Goal: Navigation & Orientation: Find specific page/section

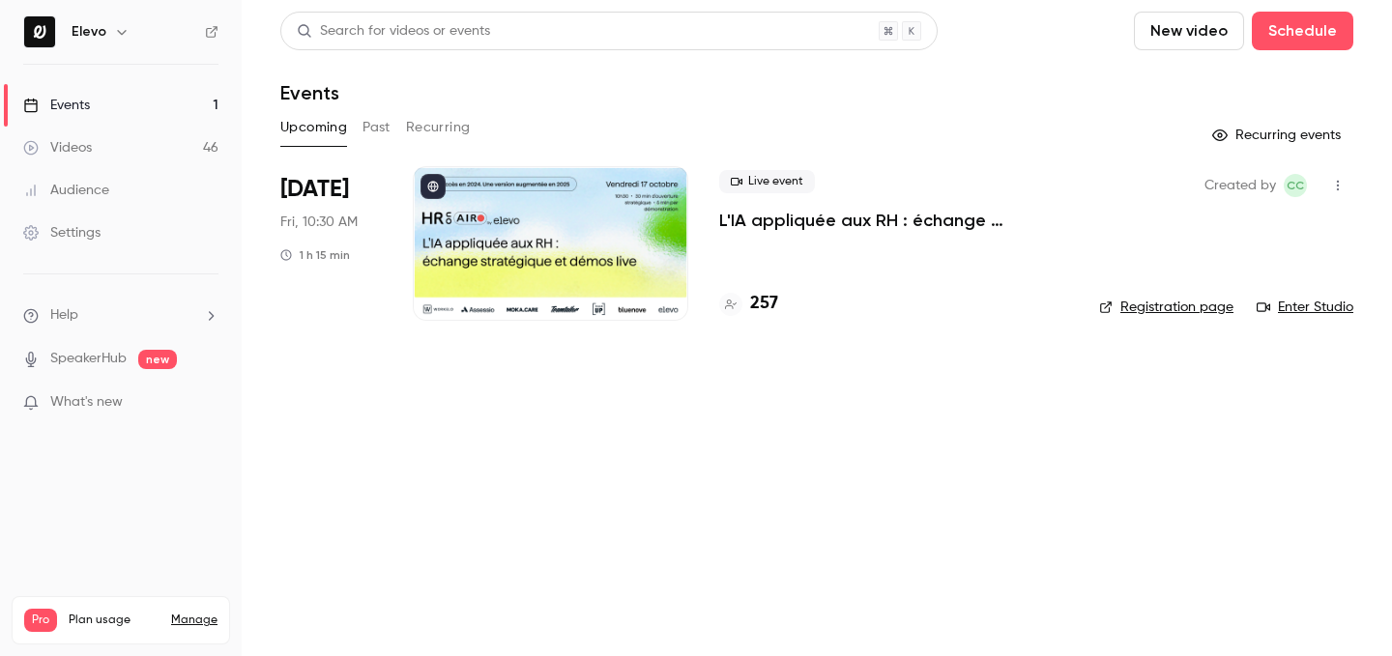
click at [773, 313] on h4 "257" at bounding box center [764, 304] width 28 height 26
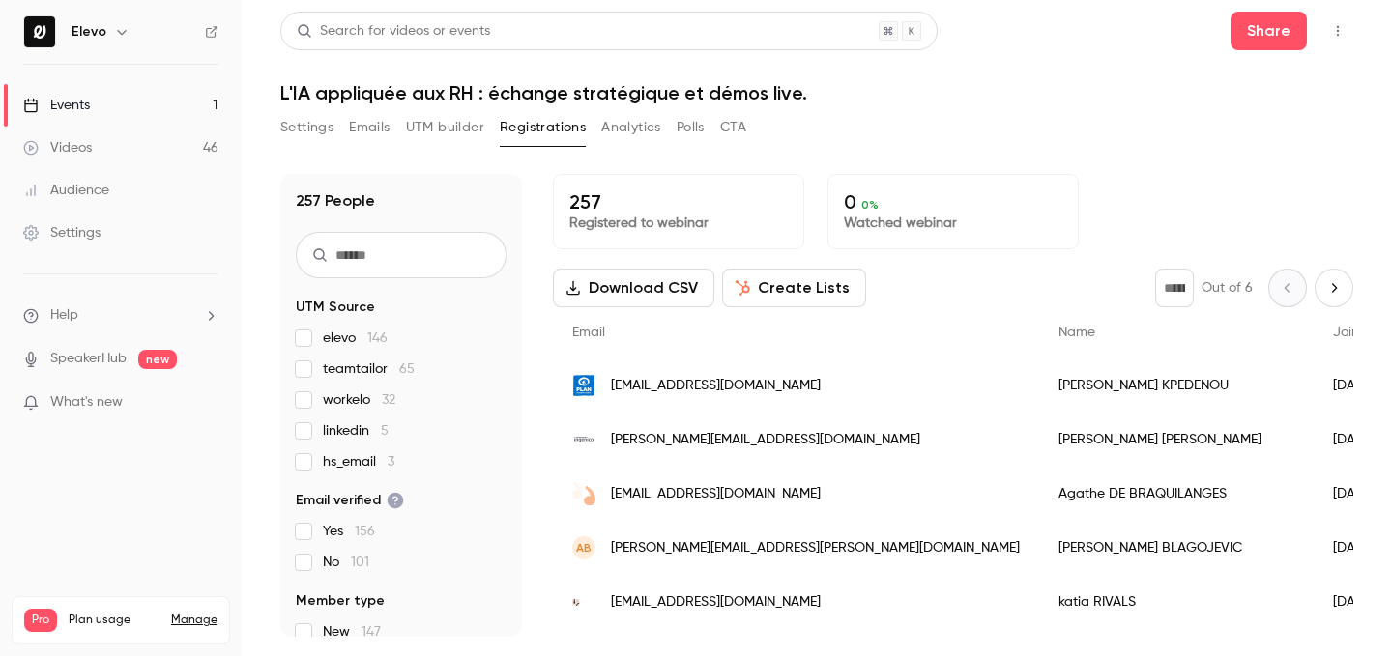
click at [202, 105] on link "Events 1" at bounding box center [121, 105] width 242 height 43
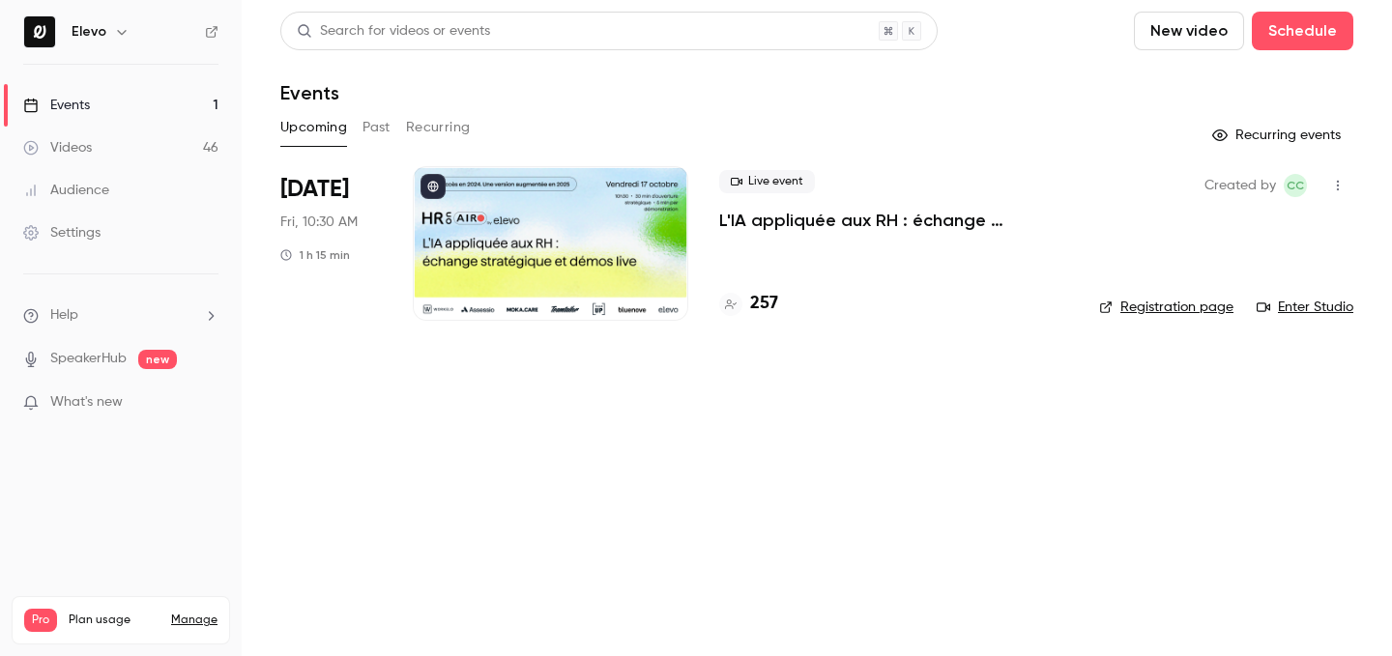
click at [1270, 307] on link "Enter Studio" at bounding box center [1304, 307] width 97 height 19
